Goal: Task Accomplishment & Management: Complete application form

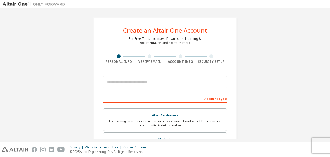
scroll to position [22, 0]
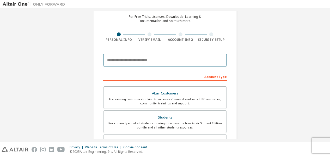
click at [124, 61] on input "email" at bounding box center [165, 60] width 124 height 13
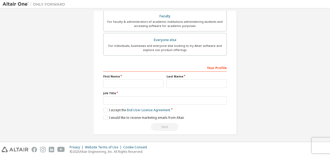
scroll to position [147, 0]
type input "**********"
click at [123, 79] on input "text" at bounding box center [133, 83] width 60 height 9
type input "*"
type input "******"
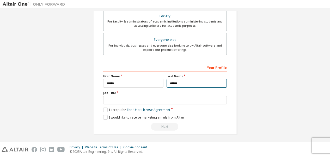
type input "******"
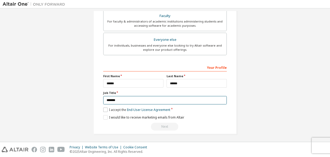
type input "*******"
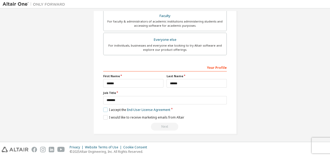
click at [104, 109] on label "I accept the End-User License Agreement" at bounding box center [136, 109] width 67 height 4
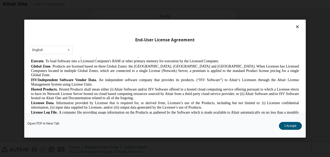
scroll to position [145, 0]
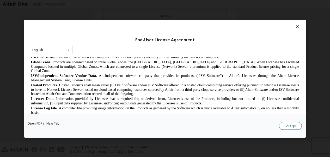
click at [290, 126] on button "I Accept" at bounding box center [290, 126] width 23 height 8
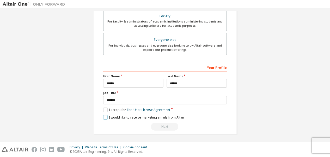
click at [105, 115] on label "I would like to receive marketing emails from Altair" at bounding box center [143, 117] width 81 height 4
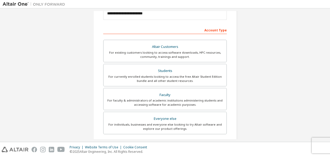
scroll to position [68, 0]
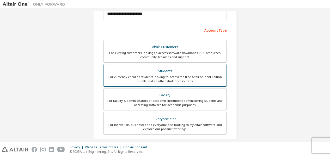
click at [171, 75] on div "For currently enrolled students looking to access the free Altair Student Editi…" at bounding box center [165, 79] width 117 height 8
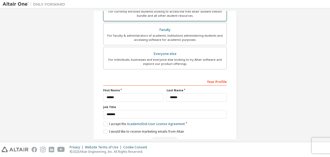
scroll to position [165, 0]
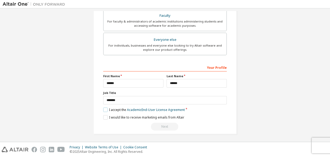
click at [104, 109] on label "I accept the Academic End-User License Agreement" at bounding box center [144, 109] width 82 height 4
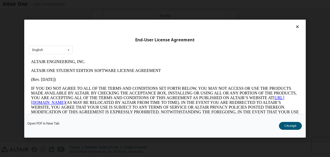
scroll to position [0, 0]
click at [295, 122] on button "I Accept" at bounding box center [290, 126] width 23 height 8
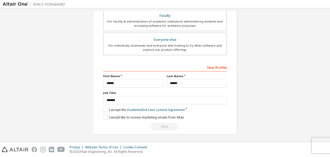
click at [165, 126] on div "Next" at bounding box center [165, 126] width 124 height 8
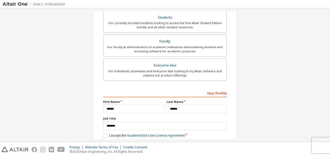
scroll to position [165, 0]
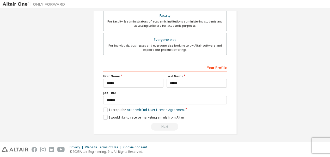
click at [165, 126] on div "Next" at bounding box center [165, 126] width 124 height 8
click at [169, 122] on div "Next" at bounding box center [165, 126] width 124 height 8
click at [162, 125] on div "Next" at bounding box center [165, 126] width 124 height 8
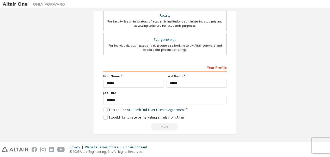
click at [162, 125] on div "Next" at bounding box center [165, 126] width 124 height 8
